Goal: Navigation & Orientation: Find specific page/section

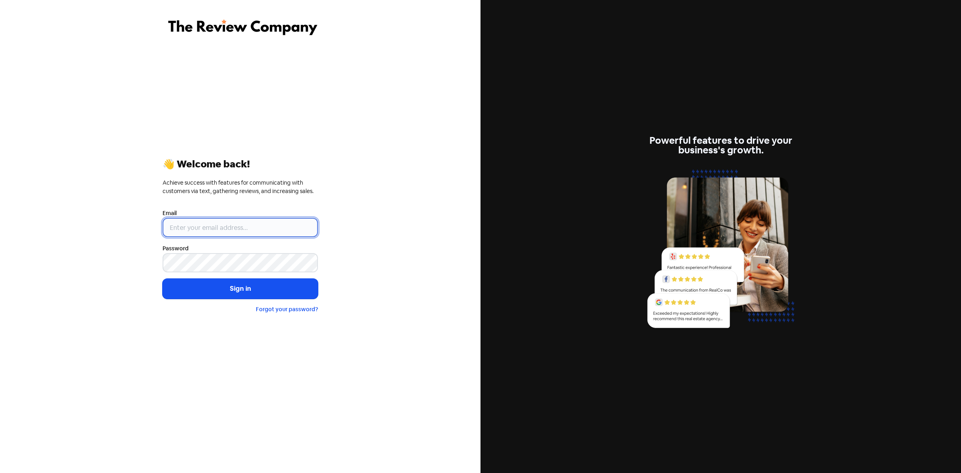
click at [191, 219] on input "email" at bounding box center [240, 227] width 155 height 19
type input "[PERSON_NAME][EMAIL_ADDRESS][DOMAIN_NAME]"
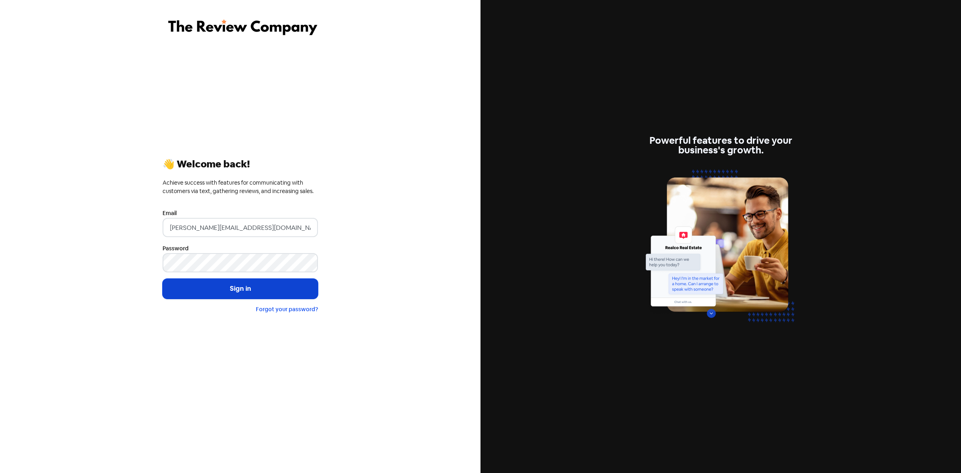
click at [260, 293] on button "Sign in" at bounding box center [240, 289] width 155 height 20
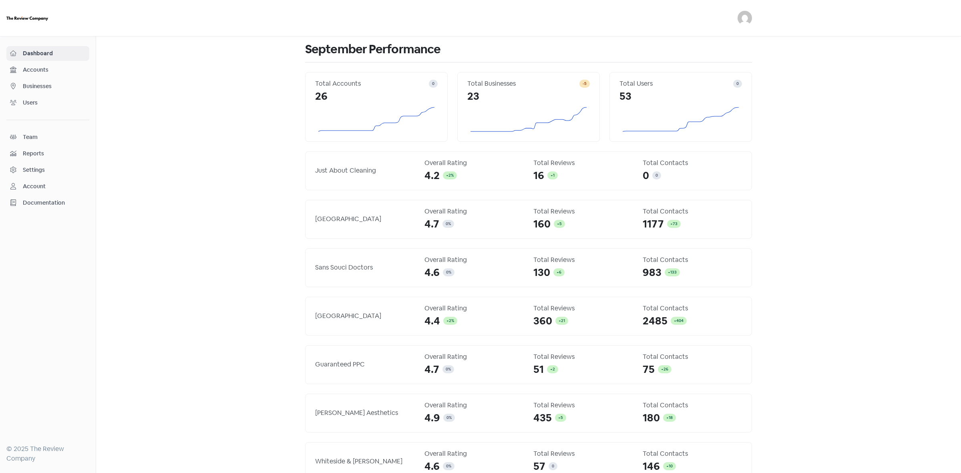
click at [35, 86] on span "Businesses" at bounding box center [54, 86] width 63 height 8
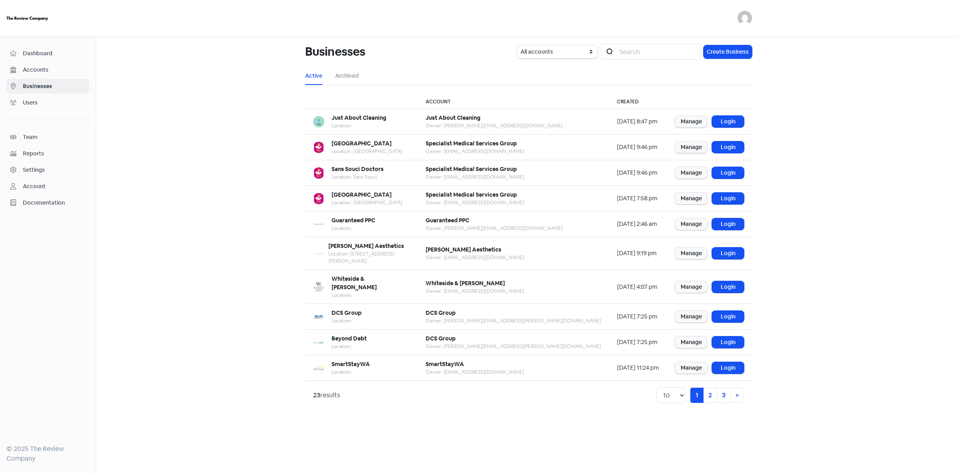
click at [44, 203] on span "Documentation" at bounding box center [54, 203] width 63 height 8
